Goal: Task Accomplishment & Management: Use online tool/utility

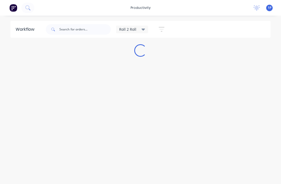
scroll to position [6, 0]
click at [88, 29] on input "text" at bounding box center [84, 29] width 51 height 10
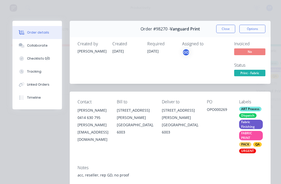
click at [45, 71] on button "Tracking" at bounding box center [36, 71] width 49 height 13
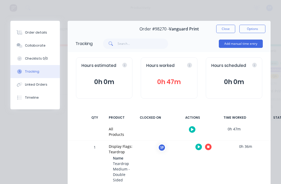
click at [209, 146] on icon "button" at bounding box center [208, 146] width 3 height 3
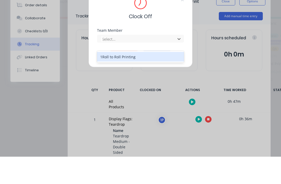
click at [118, 79] on div "1Roll to Roll Printing" at bounding box center [140, 84] width 87 height 10
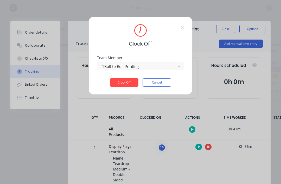
click at [127, 81] on button "Clock Off" at bounding box center [124, 82] width 29 height 8
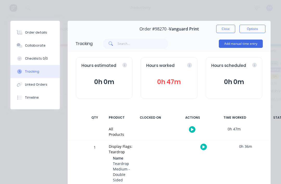
click at [224, 25] on button "Close" at bounding box center [225, 29] width 19 height 8
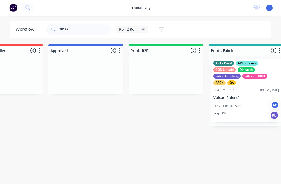
scroll to position [6, 43]
type input "98197"
click at [236, 87] on div "ART - Proof ART Process COD Unpaid Dispatch Fabric Finishing FABRIC PRINT PACK …" at bounding box center [246, 90] width 70 height 63
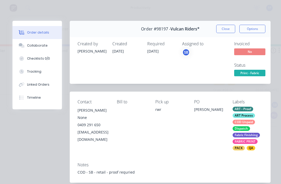
click at [32, 70] on div "Tracking" at bounding box center [34, 71] width 14 height 5
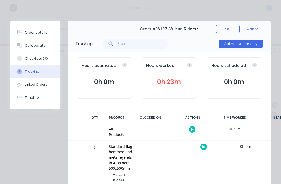
click at [203, 147] on icon "button" at bounding box center [203, 146] width 3 height 3
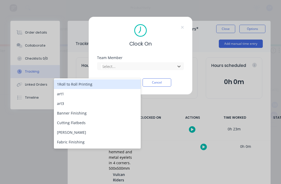
scroll to position [6, 5]
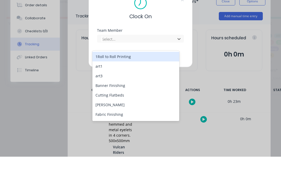
click at [101, 79] on div "1Roll to Roll Printing" at bounding box center [135, 84] width 87 height 10
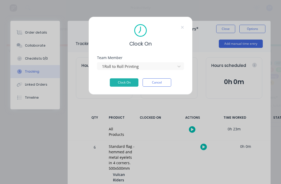
click at [127, 84] on button "Clock On" at bounding box center [124, 82] width 29 height 8
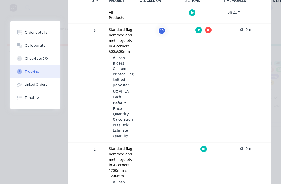
scroll to position [111, 0]
